Goal: Task Accomplishment & Management: Use online tool/utility

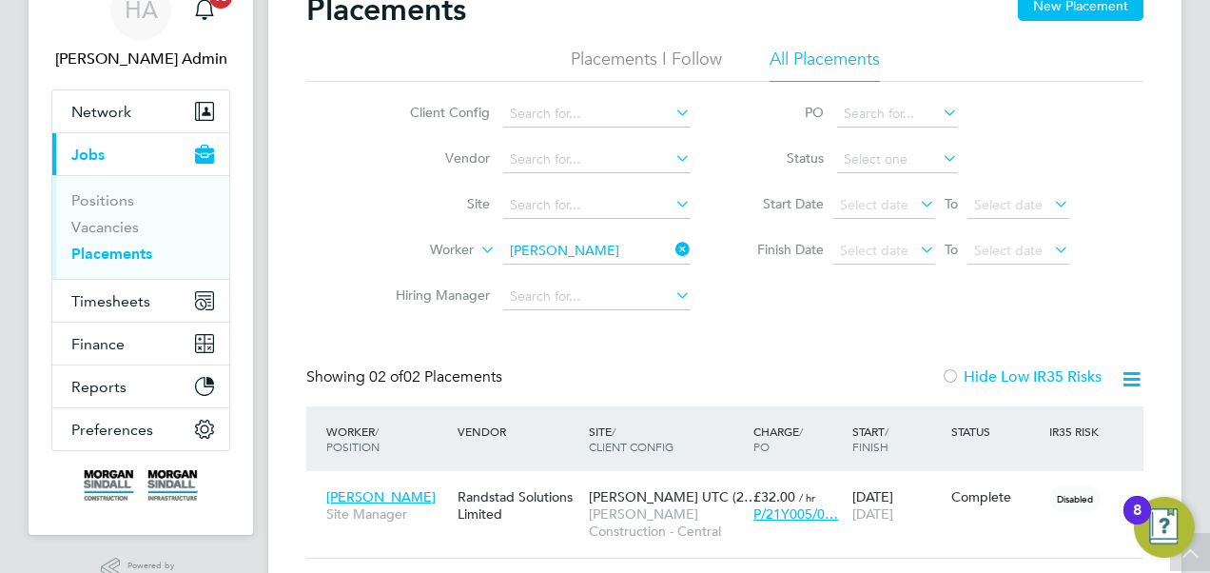
click at [672, 253] on icon at bounding box center [672, 249] width 0 height 27
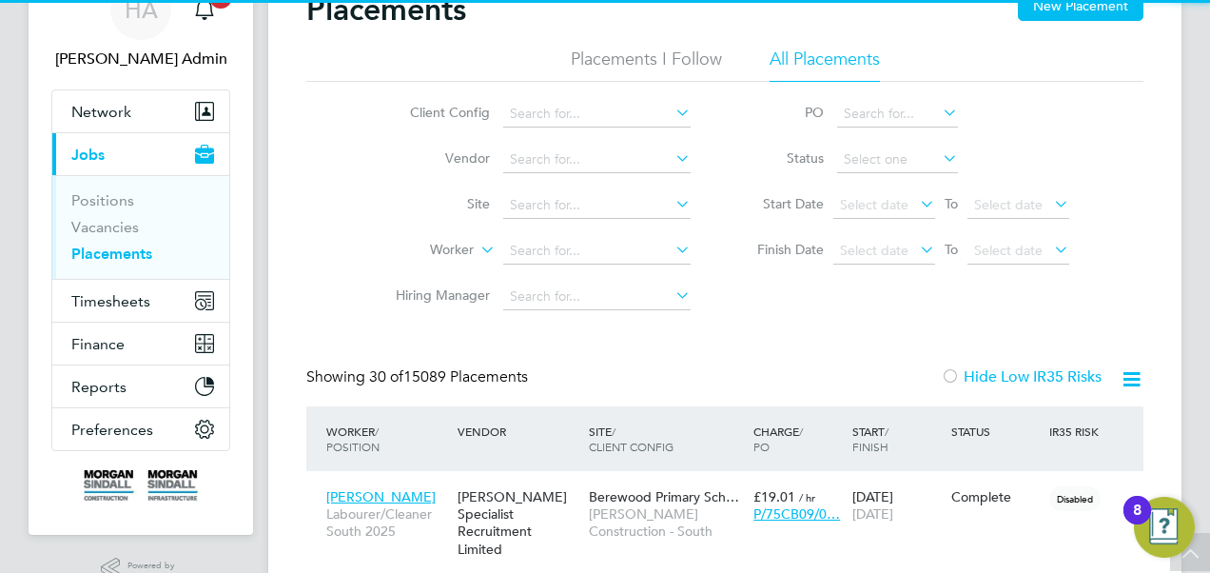
scroll to position [72, 165]
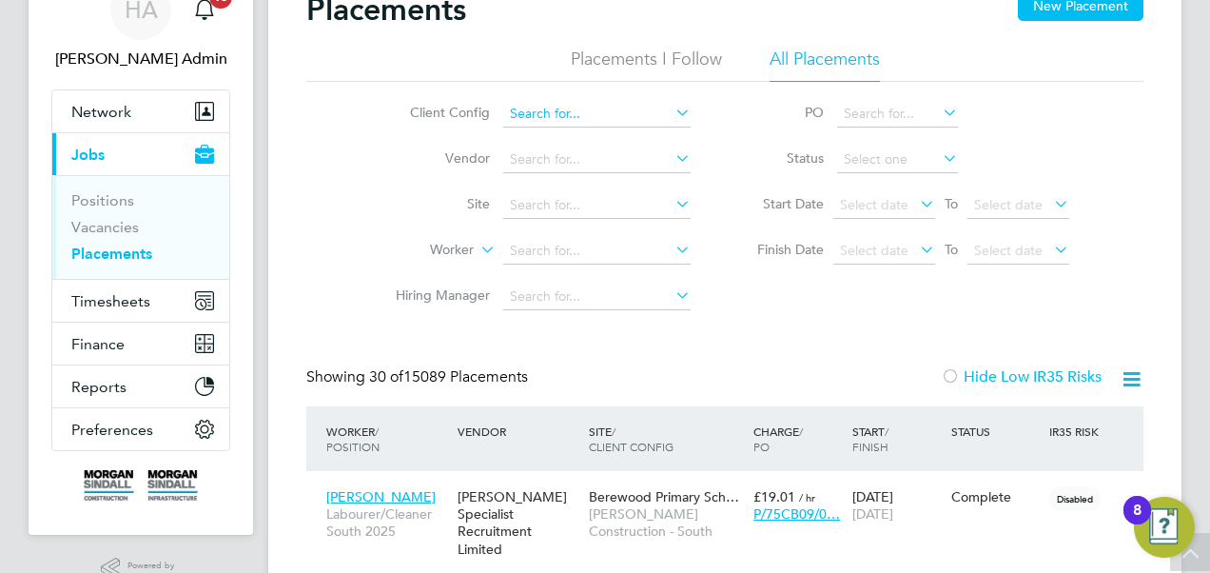
click at [614, 122] on input at bounding box center [596, 114] width 187 height 27
click at [643, 162] on li "[PERSON_NAME] Construction - Central" at bounding box center [763, 165] width 521 height 26
type input "[PERSON_NAME] Construction - Central"
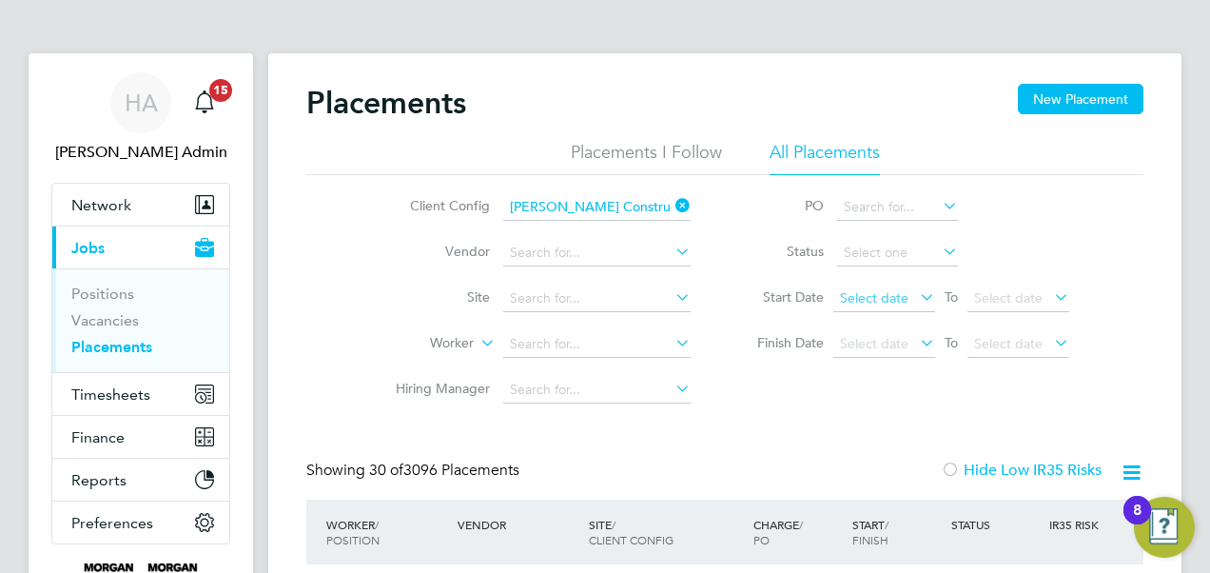
click at [870, 297] on span "Select date" at bounding box center [874, 297] width 68 height 17
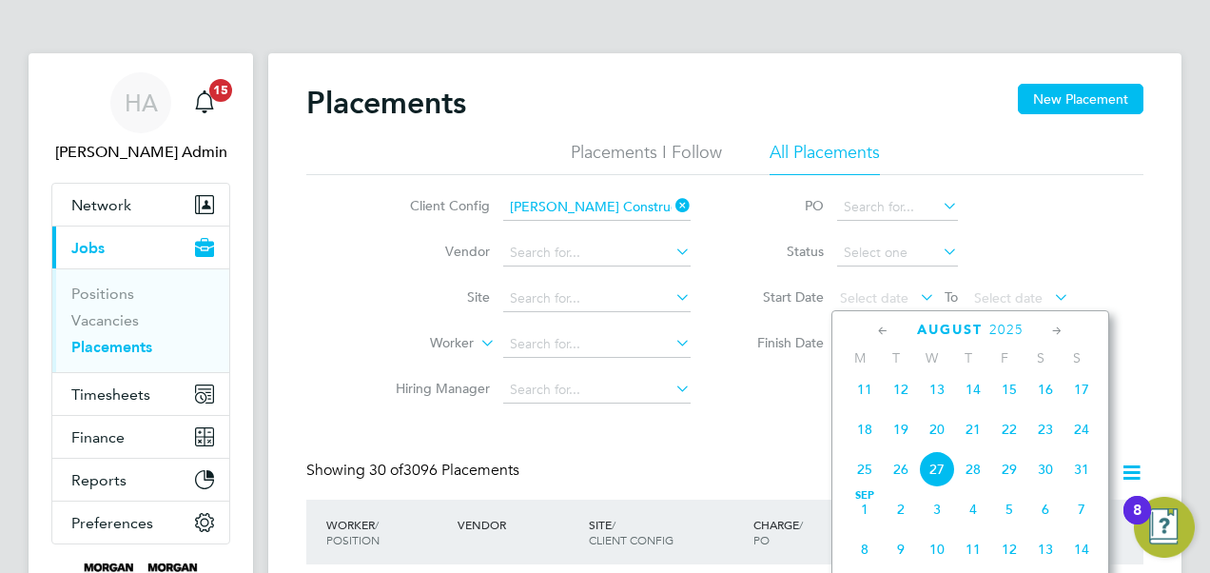
click at [879, 326] on icon at bounding box center [883, 331] width 18 height 21
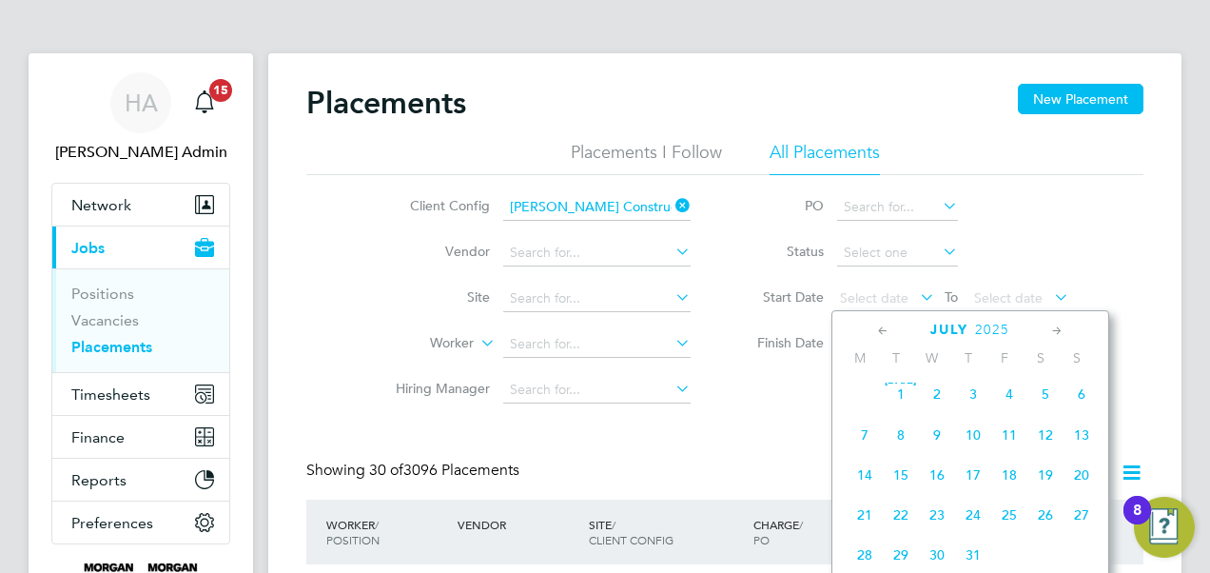
click at [879, 326] on icon at bounding box center [883, 331] width 18 height 21
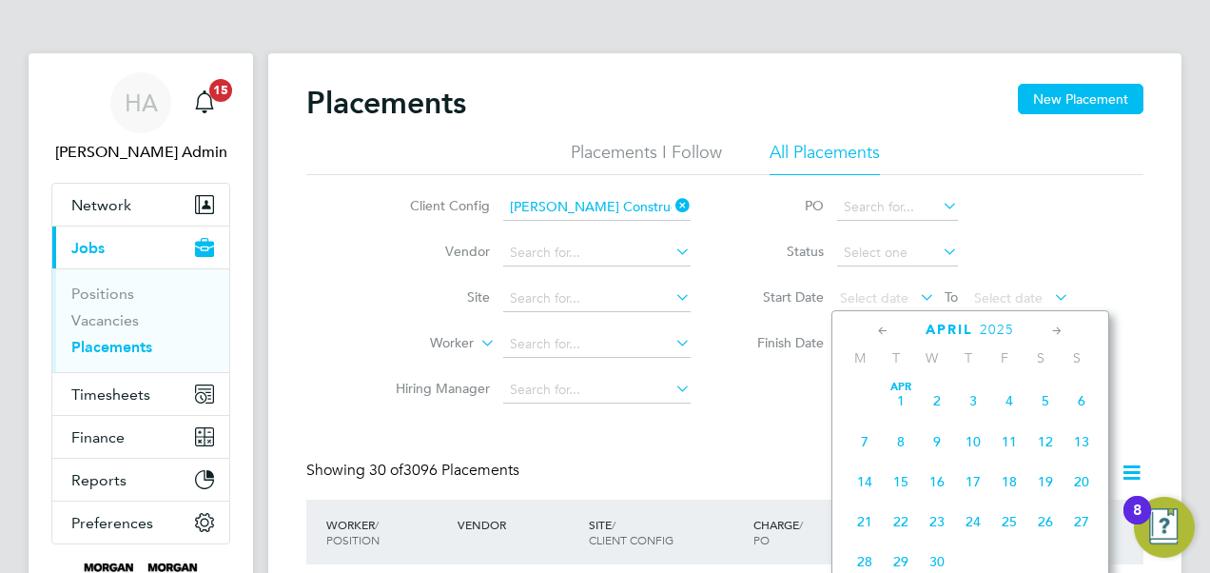
click at [879, 326] on icon at bounding box center [883, 331] width 18 height 21
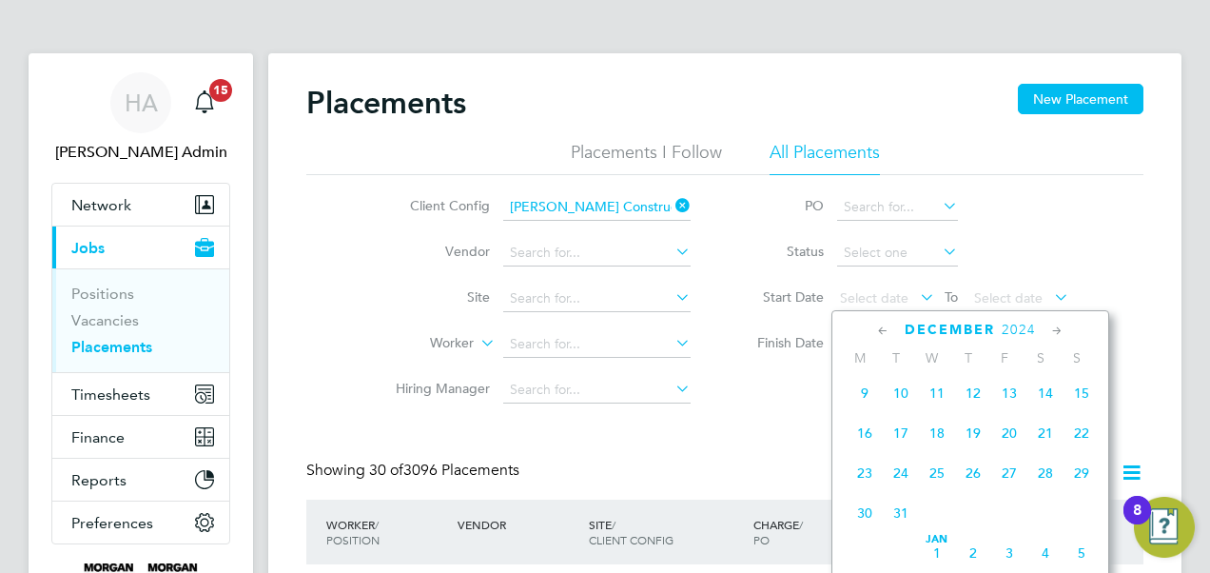
click at [860, 507] on span "30" at bounding box center [865, 513] width 36 height 36
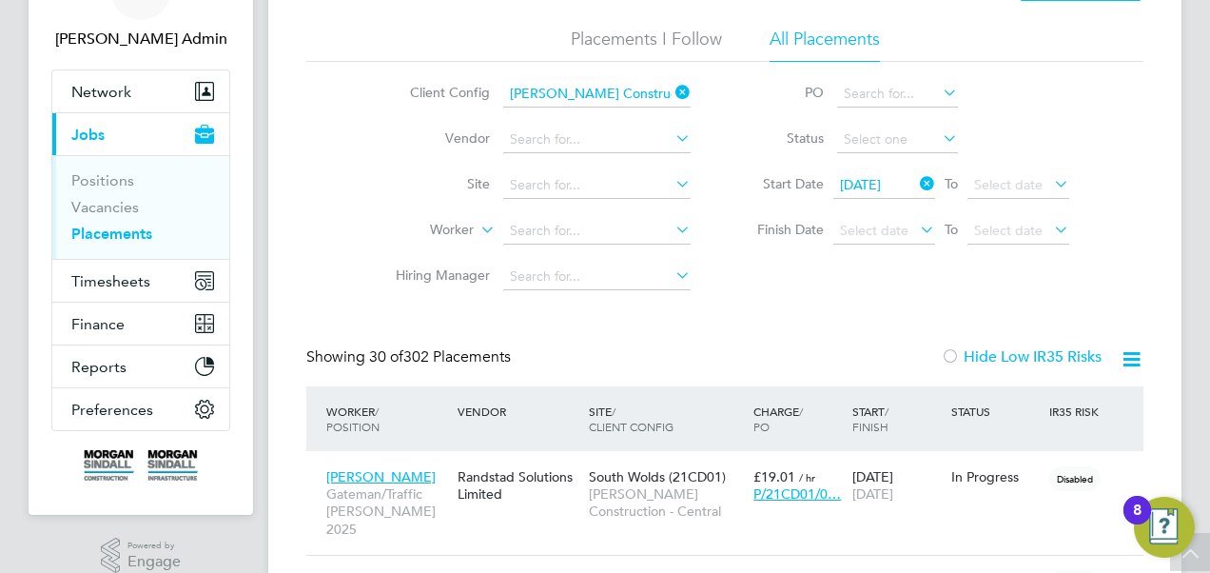
click at [1136, 351] on icon at bounding box center [1132, 359] width 24 height 24
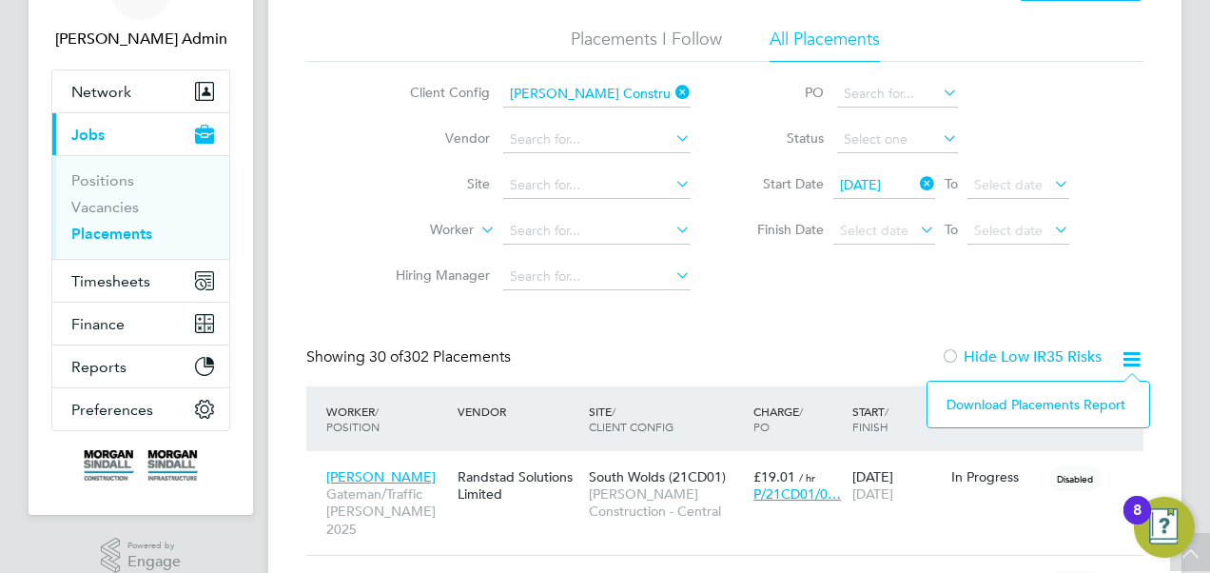
click at [1052, 397] on li "Download Placements Report" at bounding box center [1038, 404] width 203 height 27
